Goal: Information Seeking & Learning: Learn about a topic

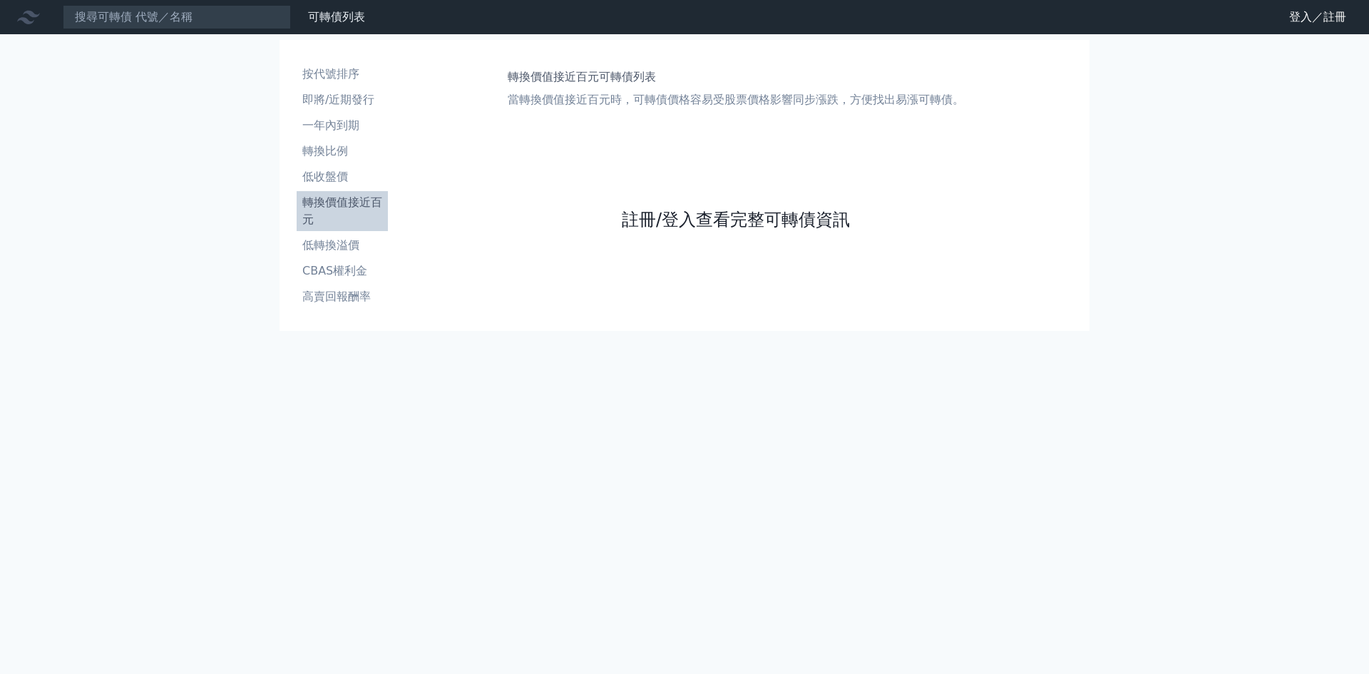
click at [642, 220] on link "註冊/登入查看完整可轉債資訊" at bounding box center [736, 219] width 228 height 23
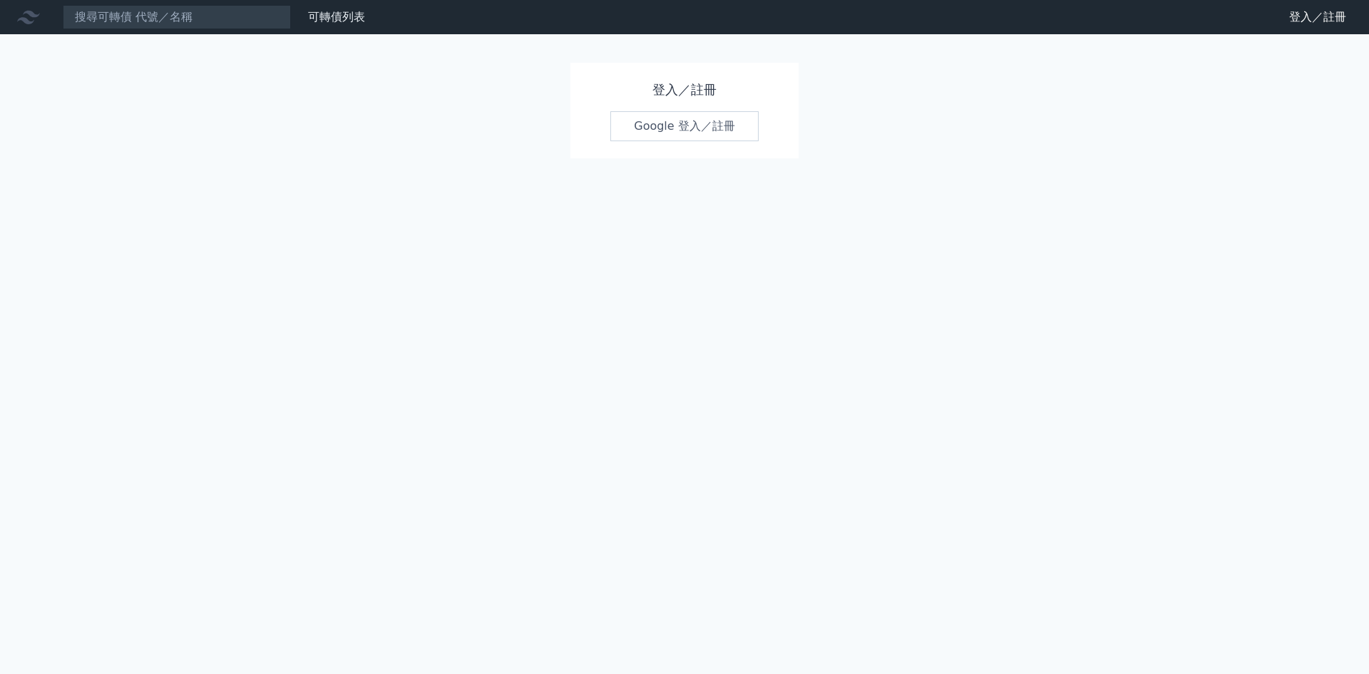
click at [640, 135] on link "Google 登入／註冊" at bounding box center [684, 126] width 148 height 30
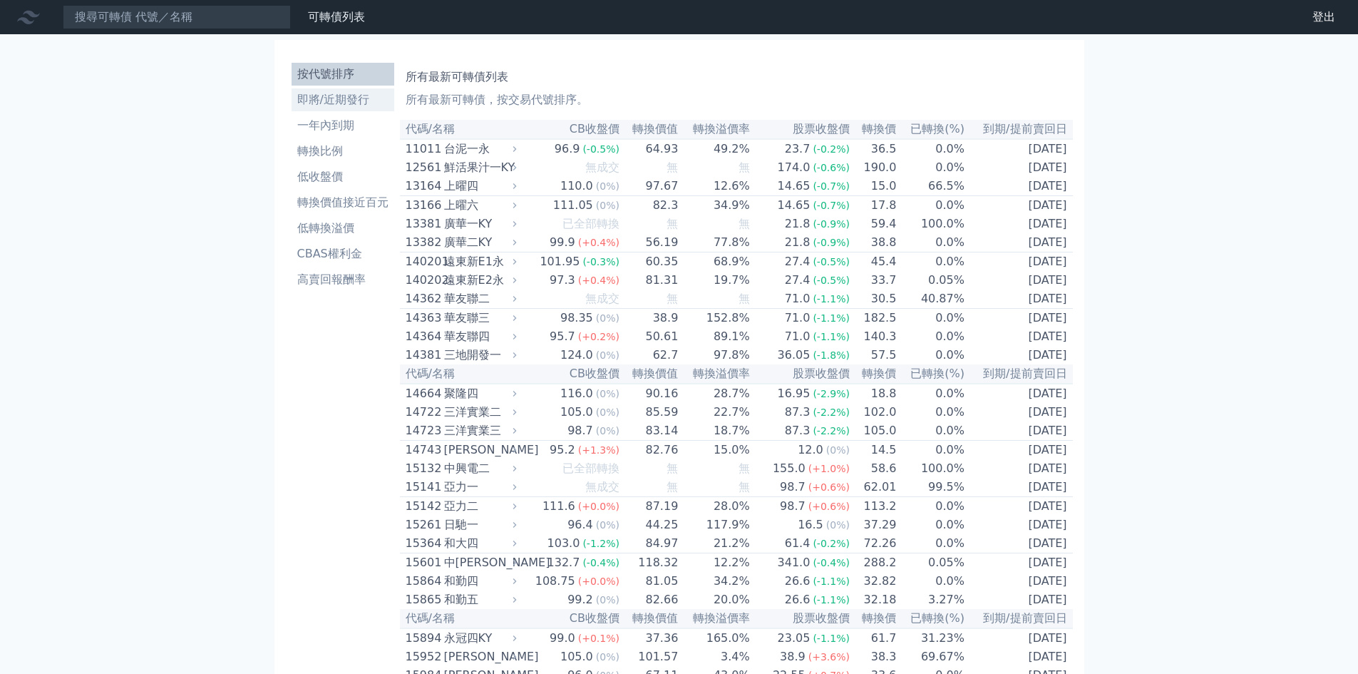
click at [355, 105] on li "即將/近期發行" at bounding box center [343, 99] width 103 height 17
